Goal: Register for event/course

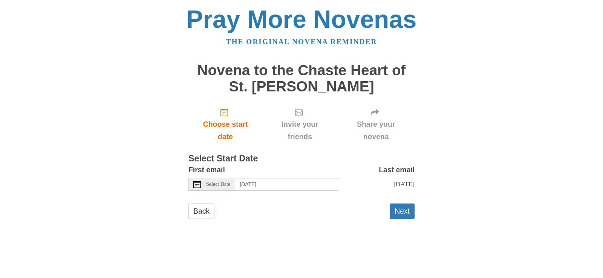
click at [217, 184] on span "Select Date" at bounding box center [218, 184] width 24 height 5
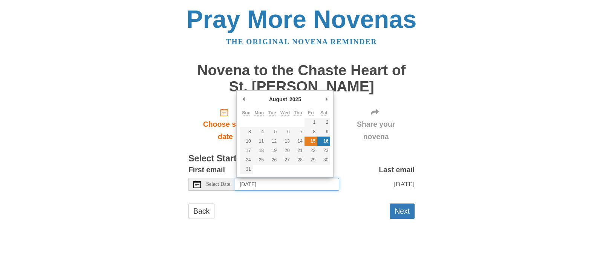
type input "Friday, August 15th"
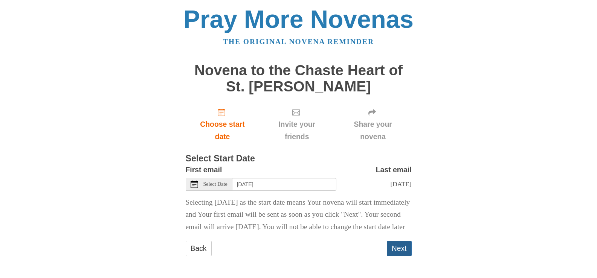
click at [405, 257] on button "Next" at bounding box center [399, 248] width 25 height 15
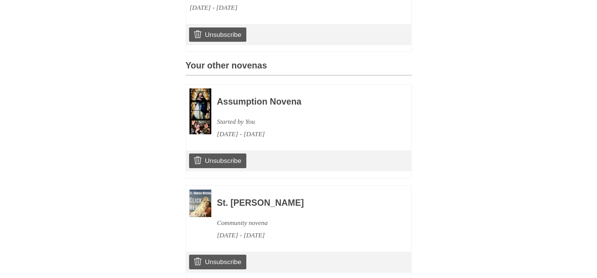
scroll to position [350, 0]
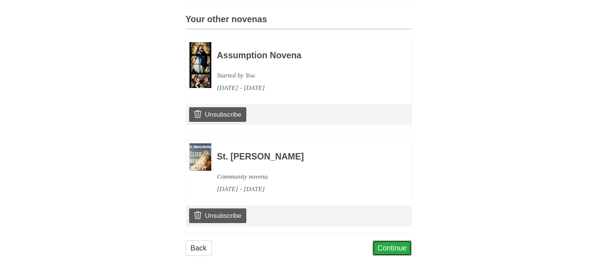
click at [398, 249] on link "Continue" at bounding box center [392, 248] width 39 height 15
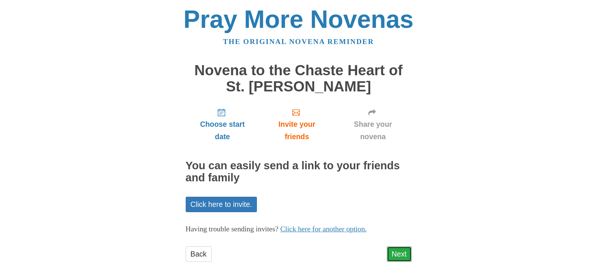
click at [399, 254] on link "Next" at bounding box center [399, 254] width 25 height 15
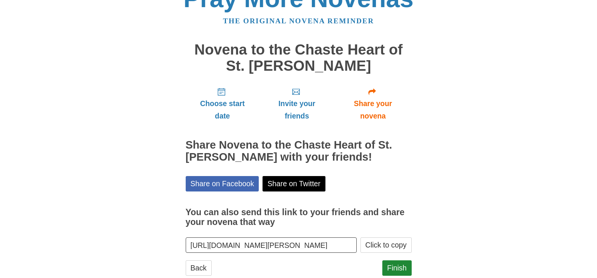
scroll to position [40, 0]
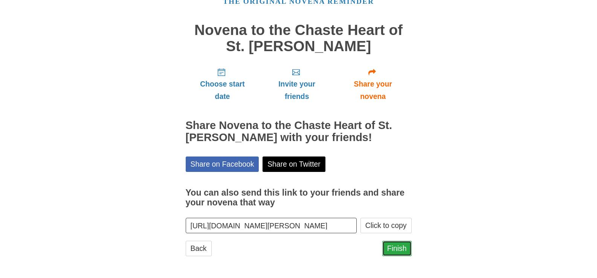
click at [406, 255] on link "Finish" at bounding box center [396, 248] width 29 height 15
